Goal: Task Accomplishment & Management: Use online tool/utility

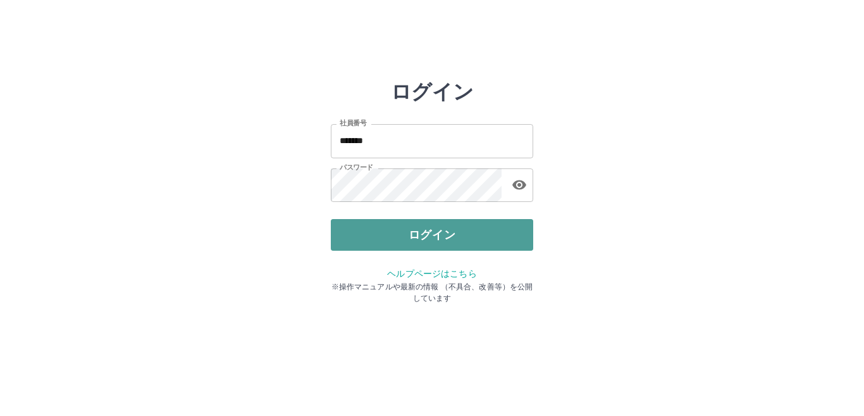
click at [375, 234] on button "ログイン" at bounding box center [432, 235] width 202 height 32
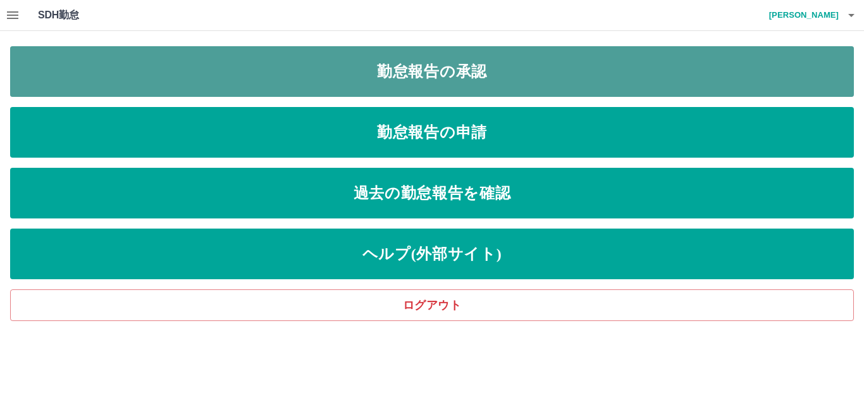
click at [458, 85] on link "勤怠報告の承認" at bounding box center [432, 71] width 844 height 51
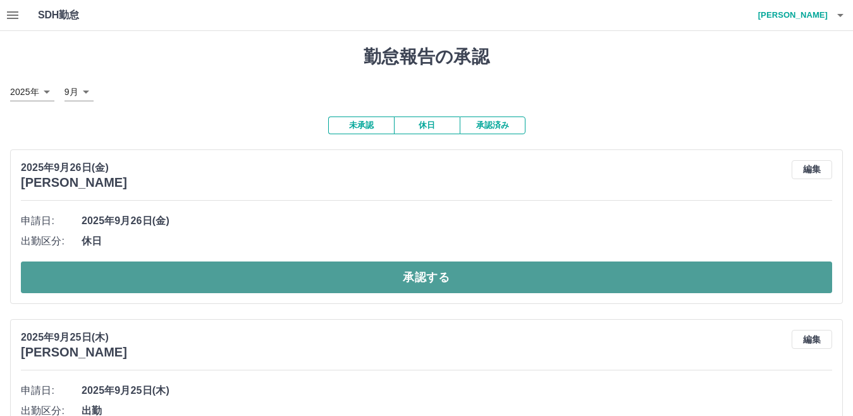
click at [378, 271] on button "承認する" at bounding box center [427, 277] width 812 height 32
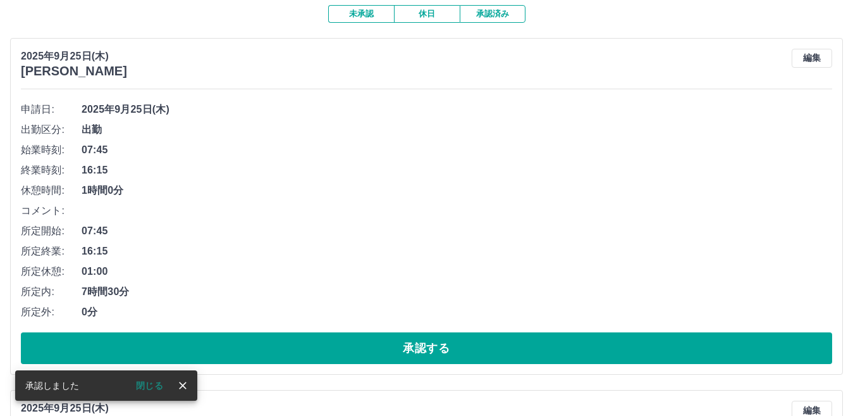
scroll to position [112, 0]
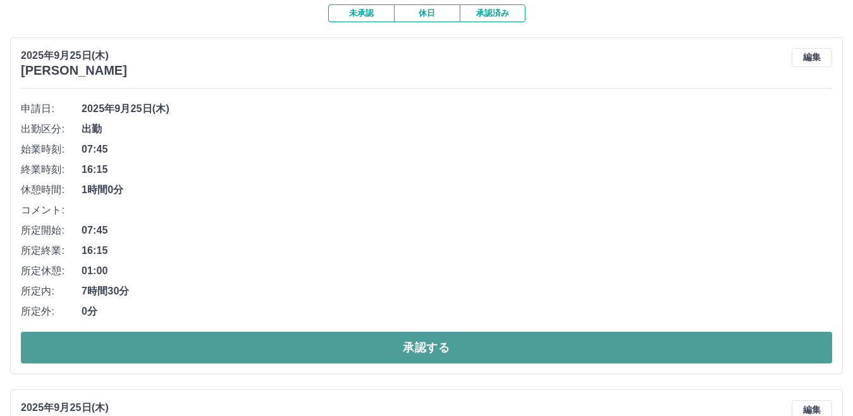
click at [360, 356] on button "承認する" at bounding box center [427, 348] width 812 height 32
click at [381, 348] on button "承認する" at bounding box center [427, 348] width 812 height 32
click at [350, 349] on button "承認する" at bounding box center [427, 348] width 812 height 32
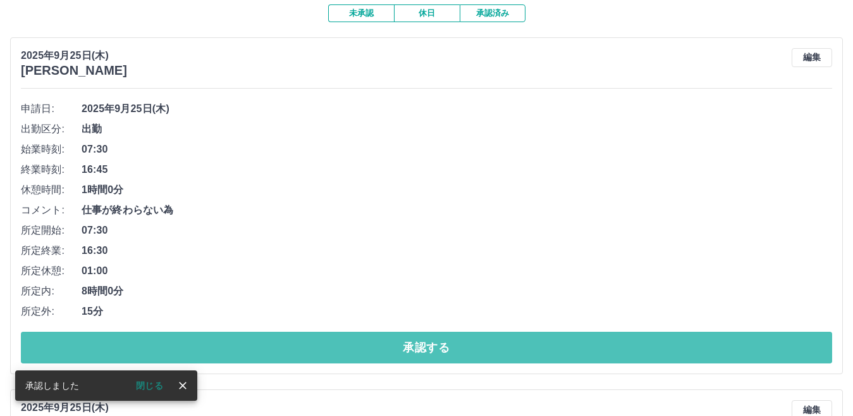
click at [350, 349] on button "承認する" at bounding box center [427, 348] width 812 height 32
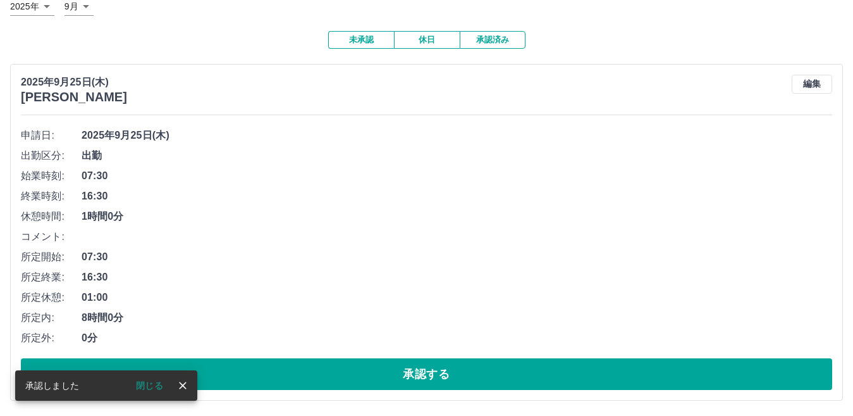
scroll to position [87, 0]
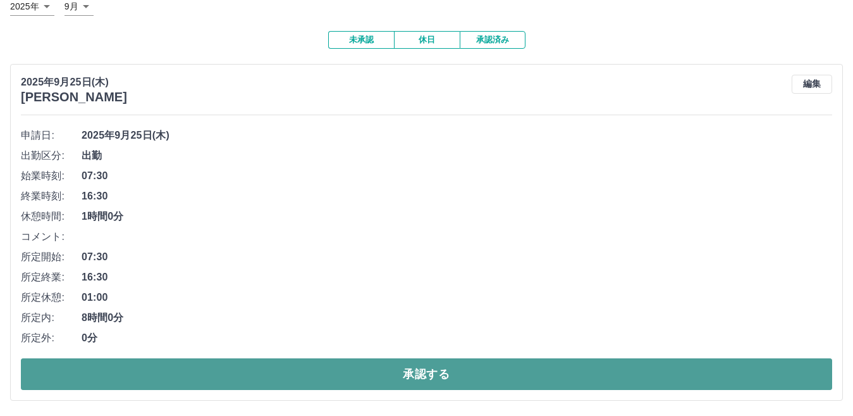
click at [348, 378] on button "承認する" at bounding box center [427, 374] width 812 height 32
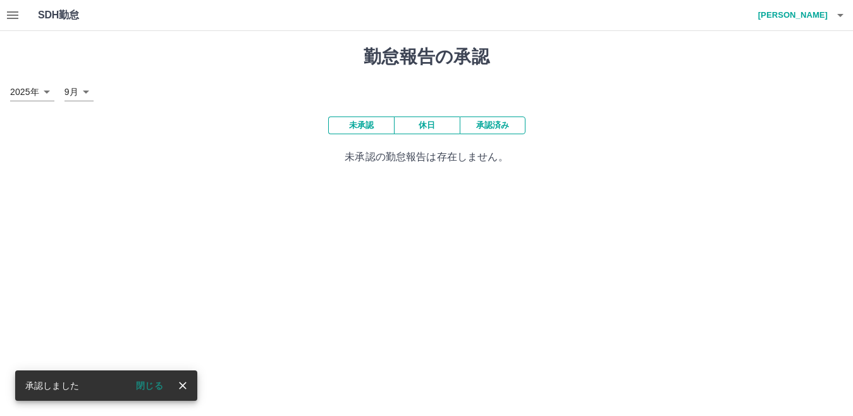
scroll to position [0, 0]
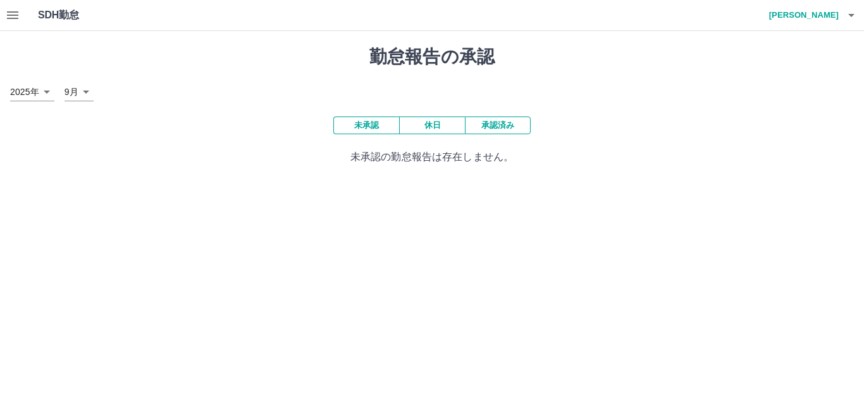
click at [487, 129] on button "承認済み" at bounding box center [498, 125] width 66 height 18
click at [503, 123] on button "承認済み" at bounding box center [498, 125] width 66 height 18
